Goal: Information Seeking & Learning: Understand process/instructions

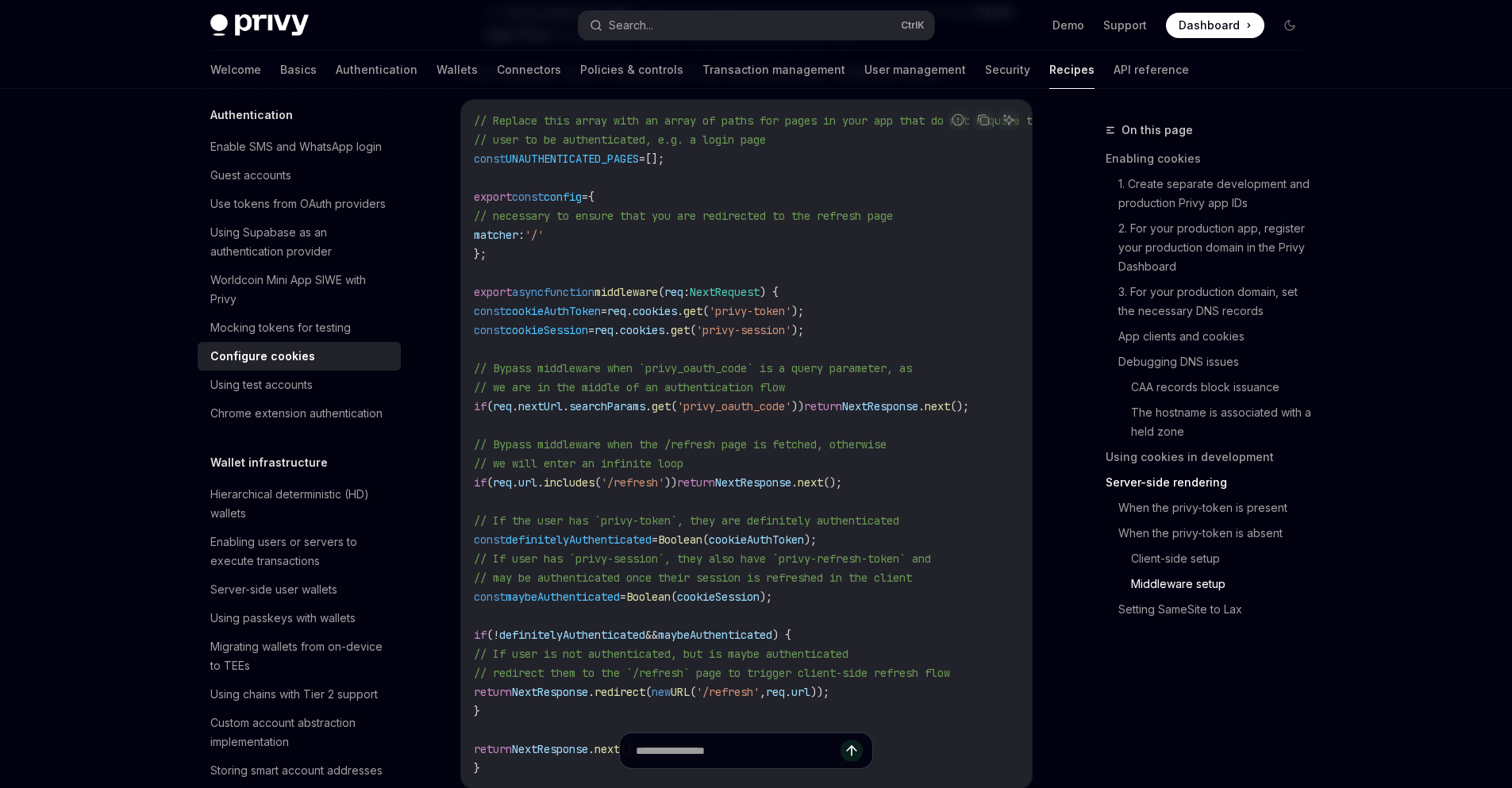
scroll to position [4735, 0]
click at [911, 481] on code "// Replace this array with an array of paths for pages in your app that do not …" at bounding box center [778, 441] width 609 height 667
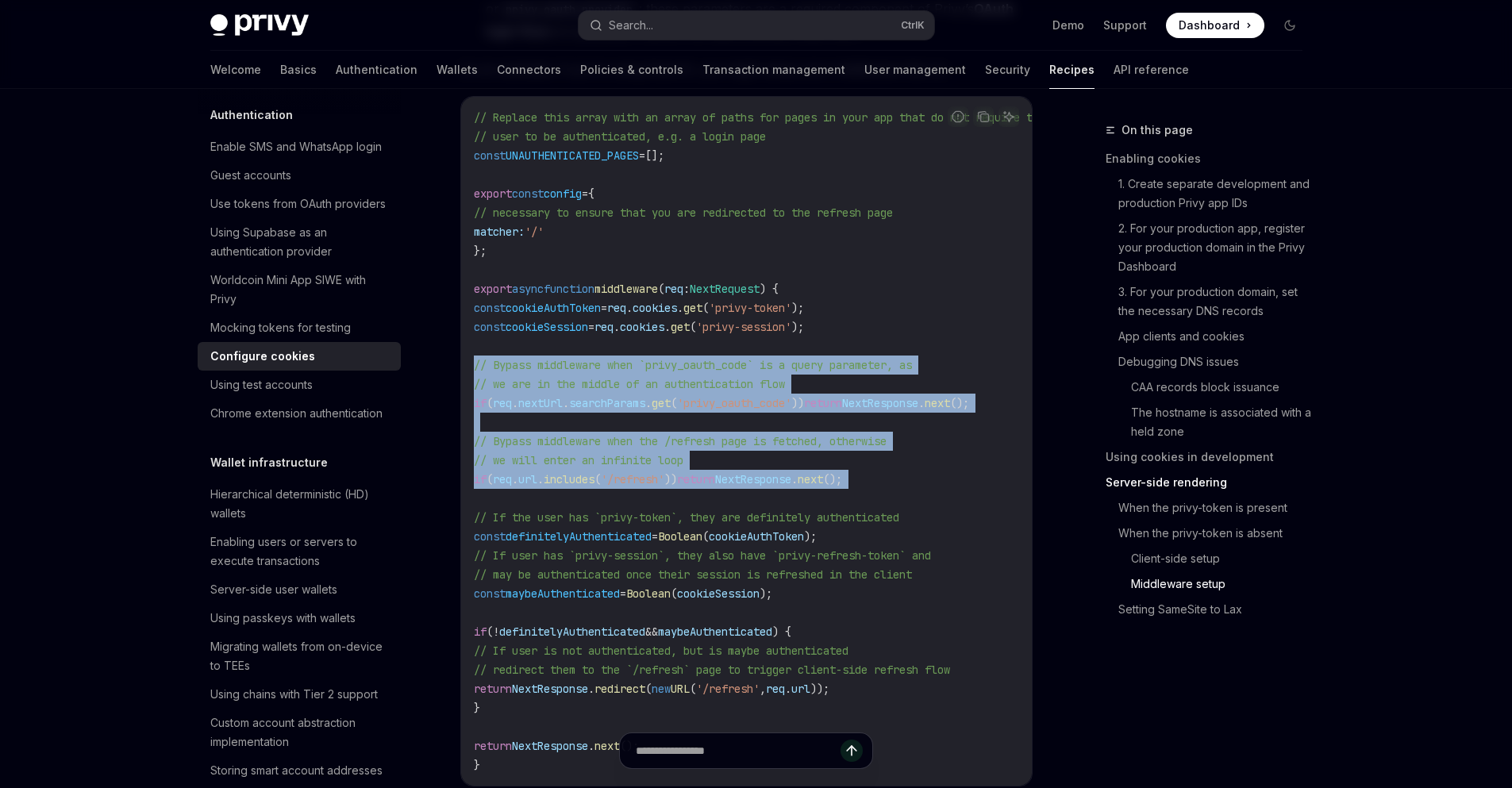
drag, startPoint x: 911, startPoint y: 481, endPoint x: 451, endPoint y: 363, distance: 474.9
copy code "// Bypass middleware when `privy_oauth_code` is a query parameter, as // we are…"
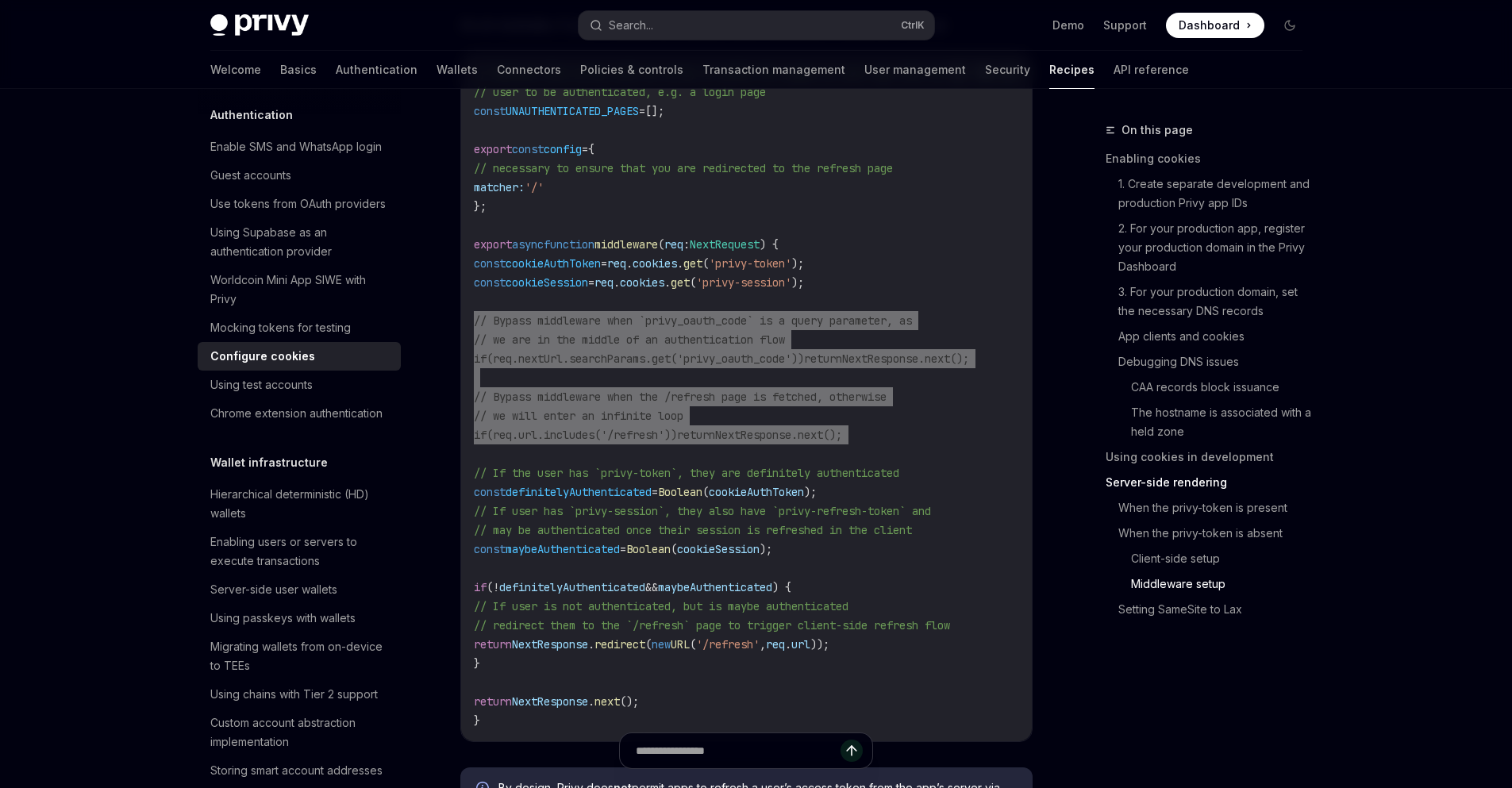
scroll to position [4777, 0]
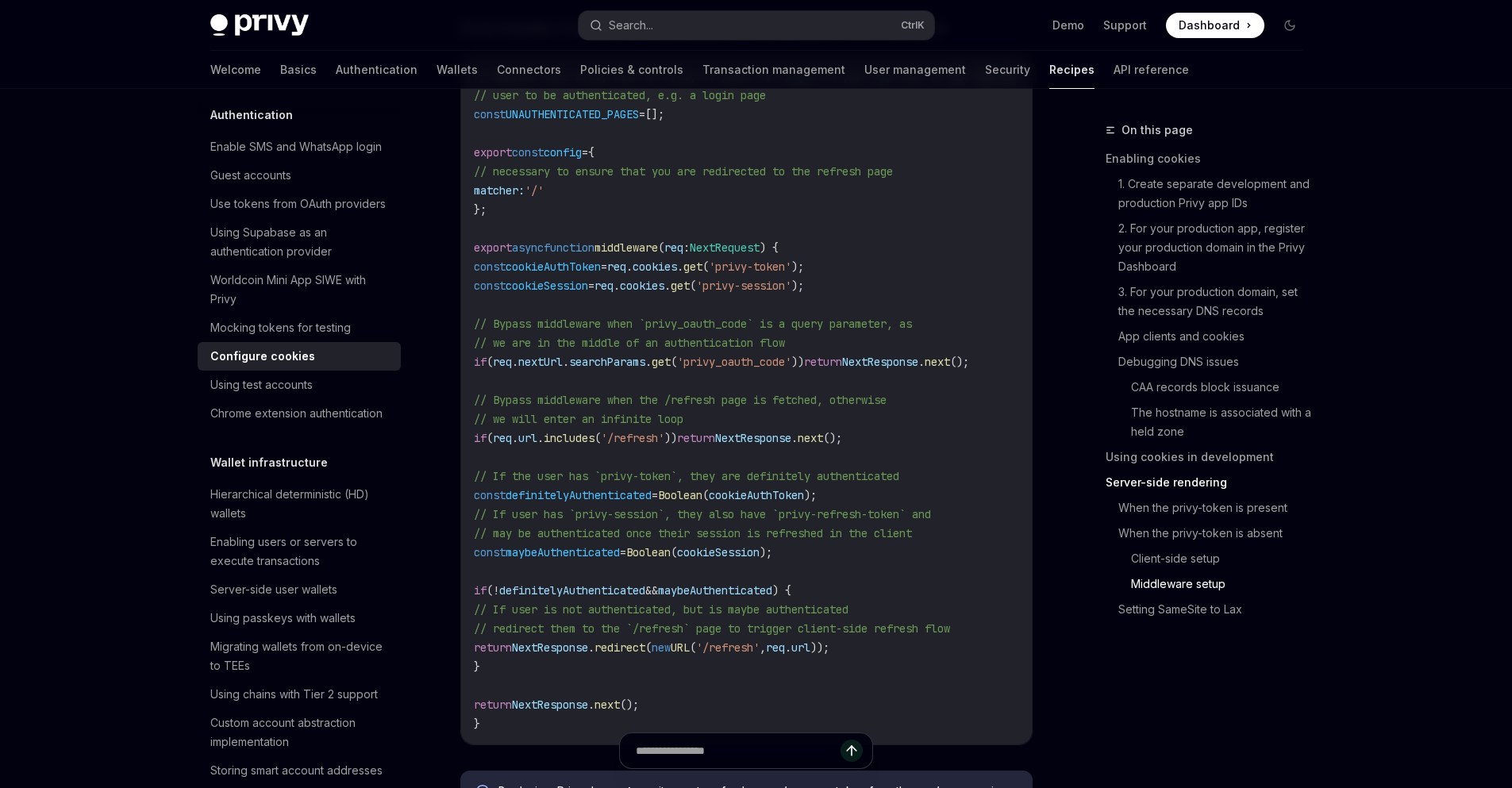
click at [662, 287] on span "cookies" at bounding box center [642, 286] width 45 height 15
click at [614, 284] on span "req" at bounding box center [604, 286] width 19 height 15
drag, startPoint x: 643, startPoint y: 284, endPoint x: 832, endPoint y: 274, distance: 189.3
click at [805, 289] on span "const cookieSession = req . cookies . get ( 'privy-session' );" at bounding box center [639, 286] width 330 height 15
copy span "req . cookies . get ( 'privy-session' )"
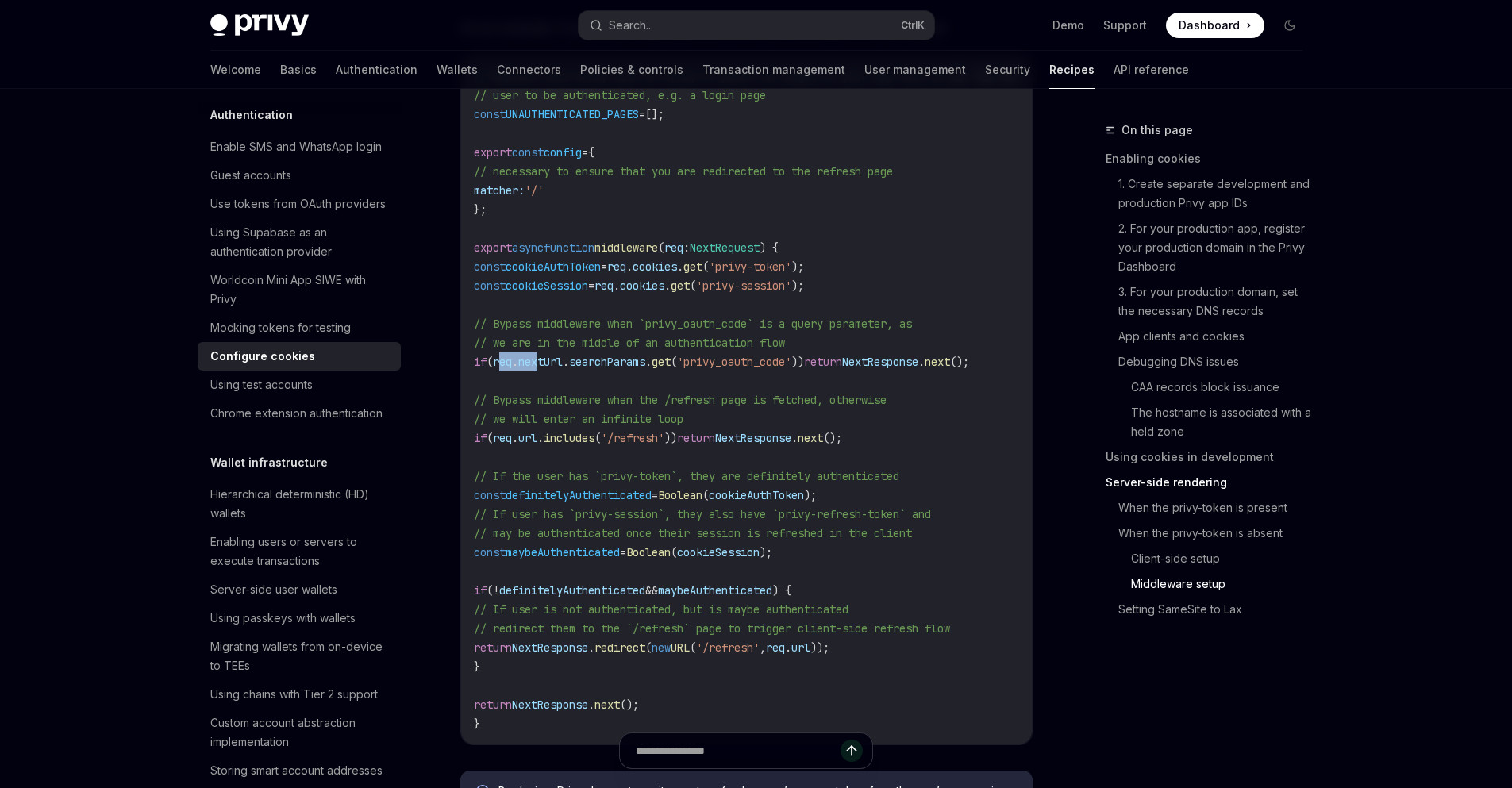
drag, startPoint x: 520, startPoint y: 362, endPoint x: 533, endPoint y: 366, distance: 13.6
click at [553, 365] on span "if ( req . nextUrl . searchParams . get ( 'privy_oauth_code' )) return NextResp…" at bounding box center [722, 361] width 496 height 15
click at [512, 366] on span "req" at bounding box center [502, 361] width 19 height 15
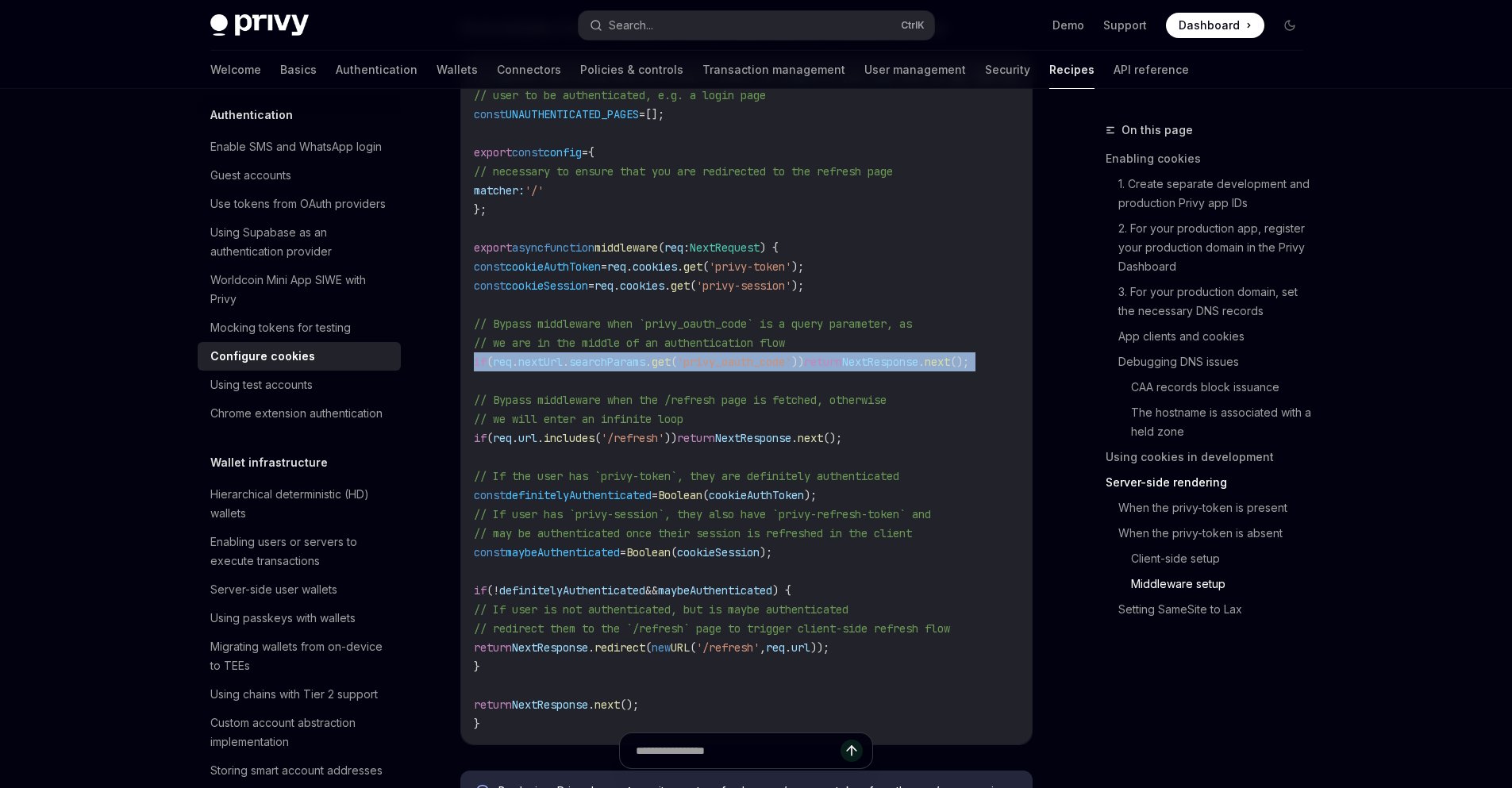
click at [512, 366] on span "req" at bounding box center [502, 361] width 19 height 15
drag, startPoint x: 530, startPoint y: 366, endPoint x: 546, endPoint y: 357, distance: 18.4
click at [549, 360] on span "if ( req . nextUrl . searchParams . get ( 'privy_oauth_code' )) return NextResp…" at bounding box center [722, 361] width 496 height 15
click at [519, 353] on code "// Replace this array with an array of paths for pages in your app that do not …" at bounding box center [778, 400] width 609 height 667
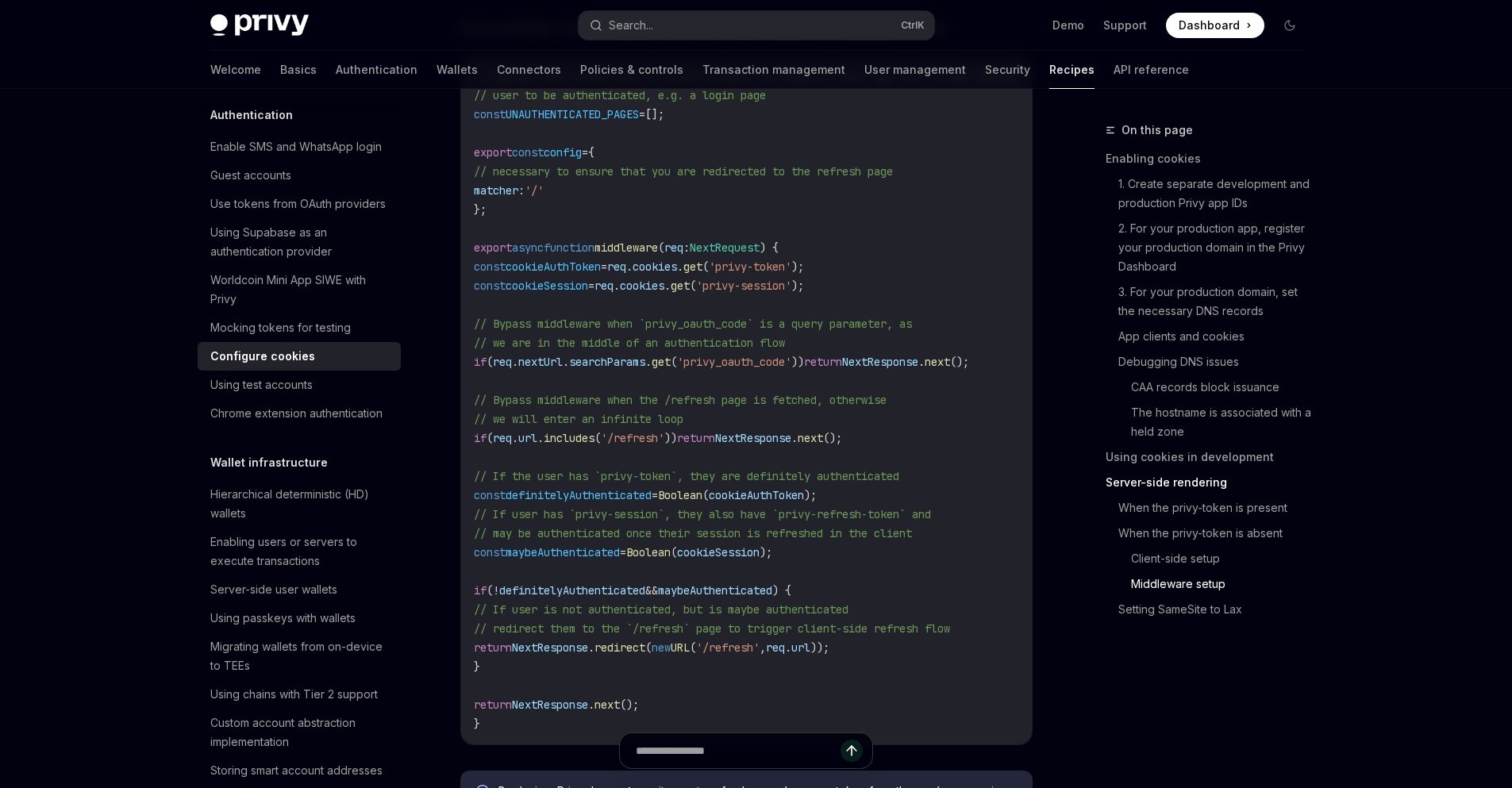
click at [512, 361] on span "req" at bounding box center [502, 361] width 19 height 15
drag, startPoint x: 518, startPoint y: 361, endPoint x: 821, endPoint y: 354, distance: 303.1
click at [828, 364] on span "if ( req . nextUrl . searchParams . get ( 'privy_oauth_code' )) return NextResp…" at bounding box center [722, 361] width 496 height 15
copy span "req . nextUrl . searchParams . get ( 'privy_oauth_code' )"
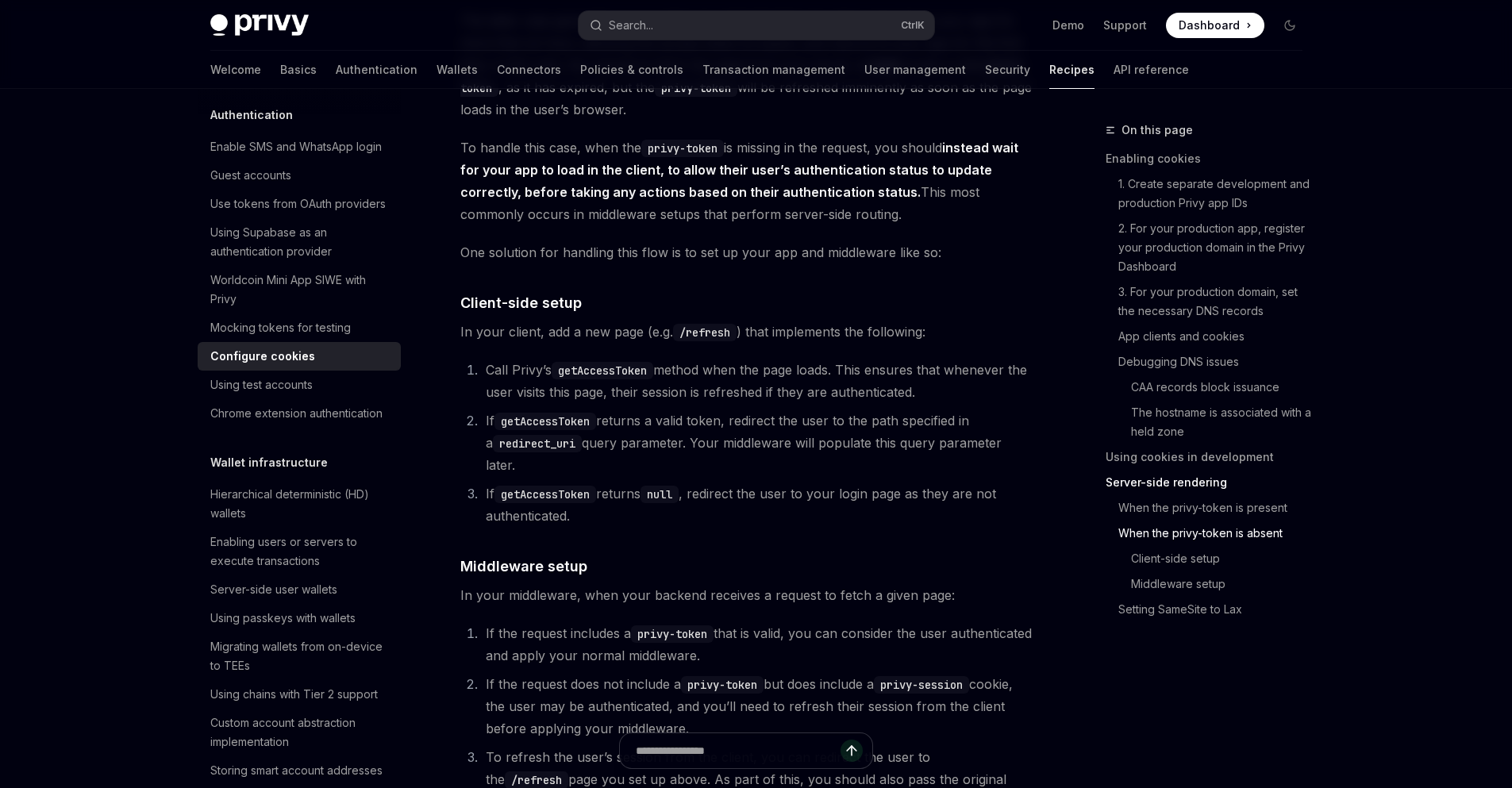
scroll to position [3701, 0]
